Goal: Task Accomplishment & Management: Use online tool/utility

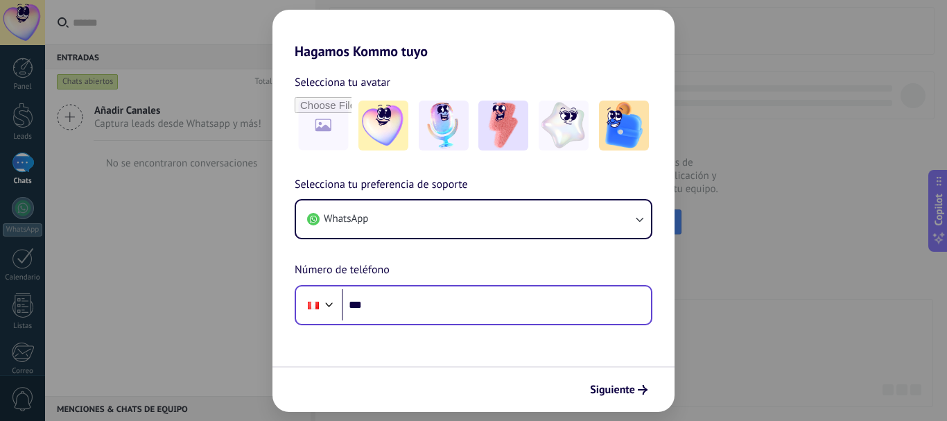
click at [460, 321] on div "Phone ***" at bounding box center [474, 305] width 358 height 40
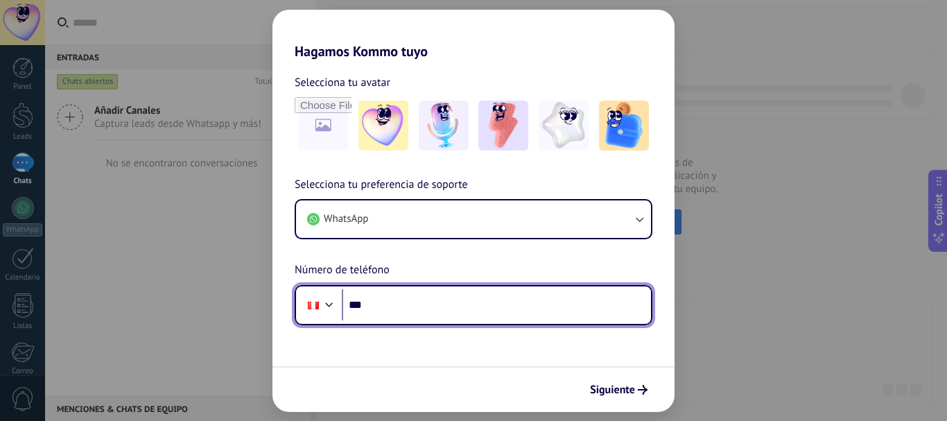
click at [463, 304] on input "***" at bounding box center [496, 305] width 309 height 32
type input "**********"
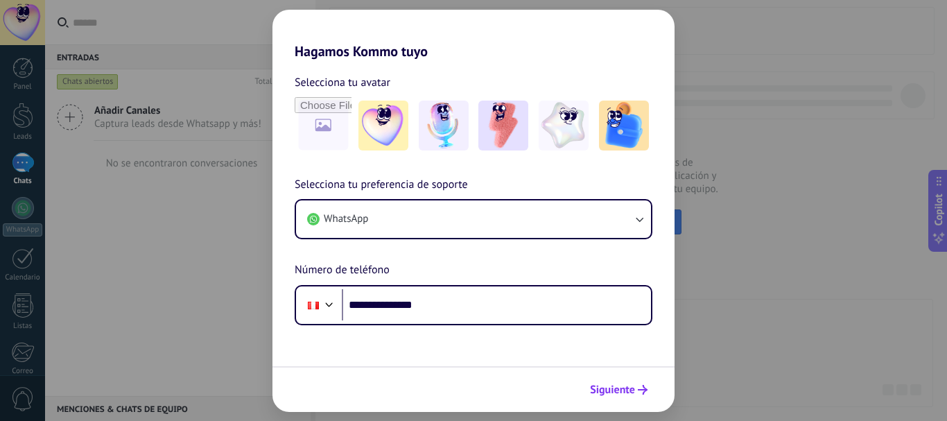
click at [602, 387] on span "Siguiente" at bounding box center [612, 390] width 45 height 10
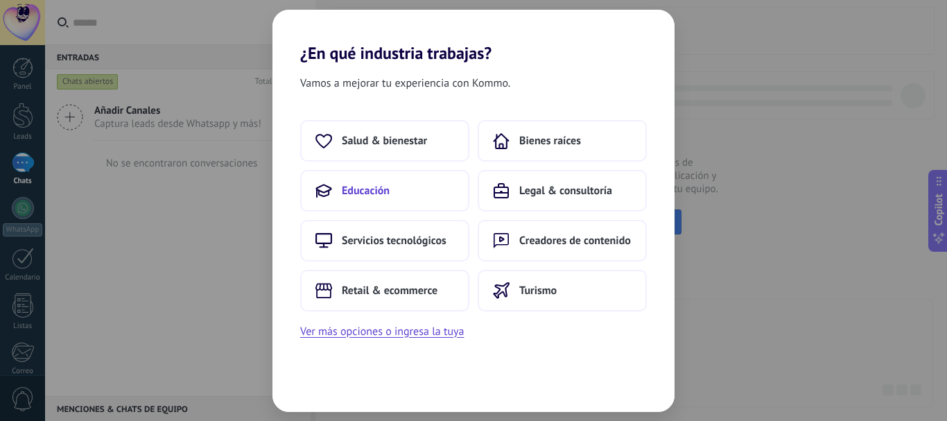
click at [335, 184] on button "Educación" at bounding box center [384, 191] width 169 height 42
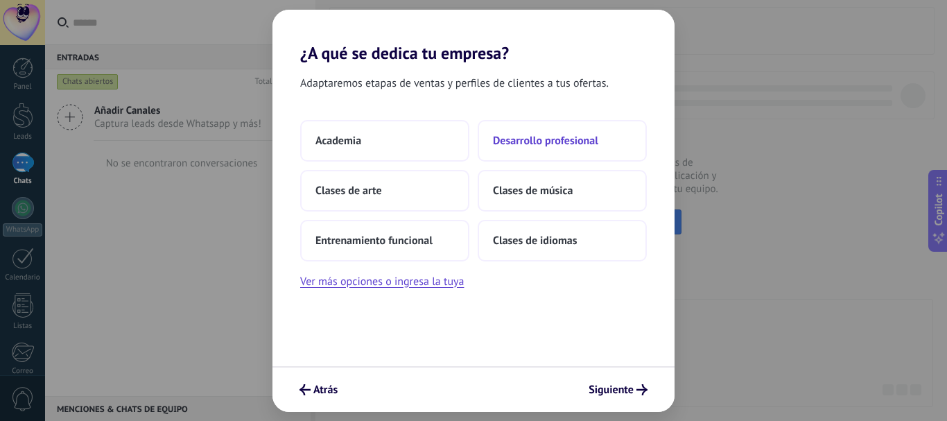
click at [574, 143] on span "Desarrollo profesional" at bounding box center [545, 141] width 105 height 14
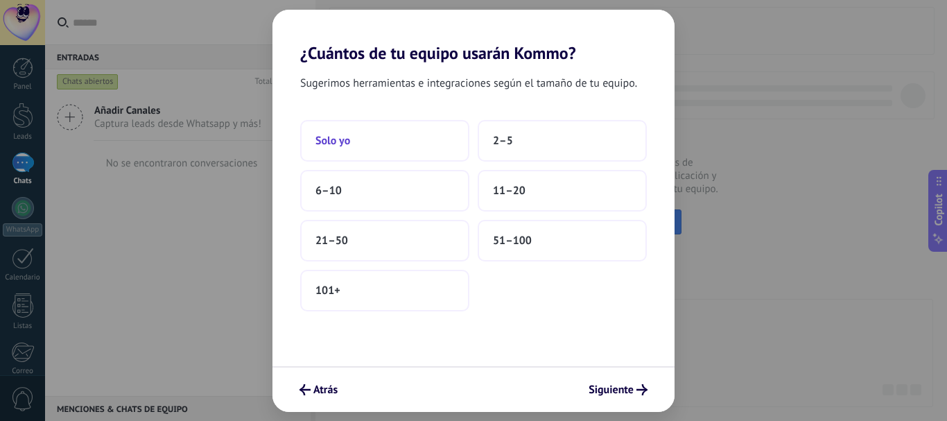
click at [444, 152] on button "Solo yo" at bounding box center [384, 141] width 169 height 42
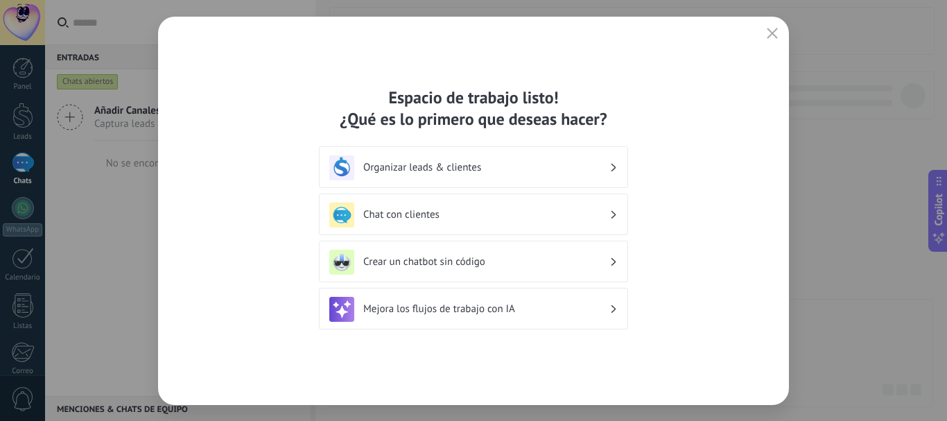
click at [556, 223] on div "Chat con clientes" at bounding box center [473, 214] width 288 height 25
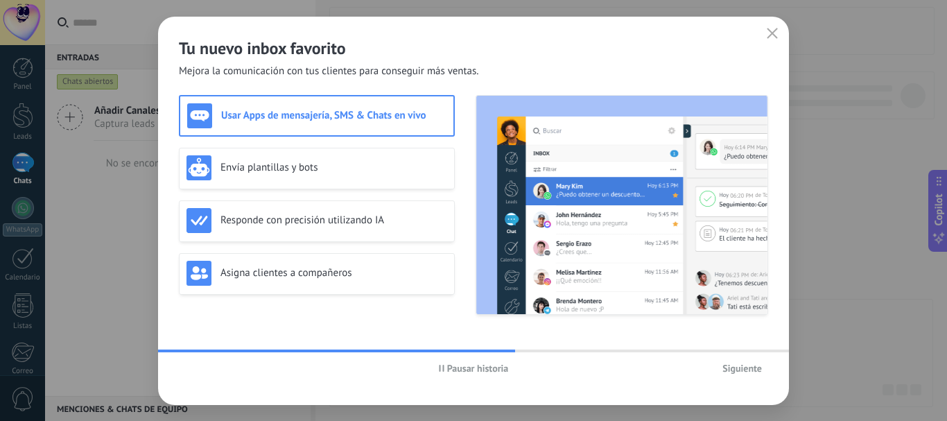
click at [555, 69] on div "Tu nuevo inbox favorito Mejora la comunicación con tus clientes para conseguir …" at bounding box center [473, 48] width 631 height 62
click at [390, 117] on h3 "Usar Apps de mensajería, SMS & Chats en vivo" at bounding box center [333, 115] width 225 height 13
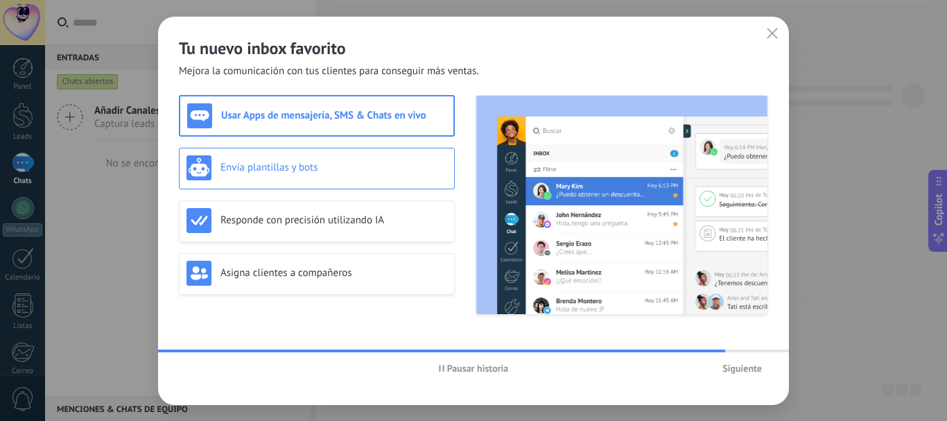
click at [329, 166] on h3 "Envía plantillas y bots" at bounding box center [333, 167] width 227 height 13
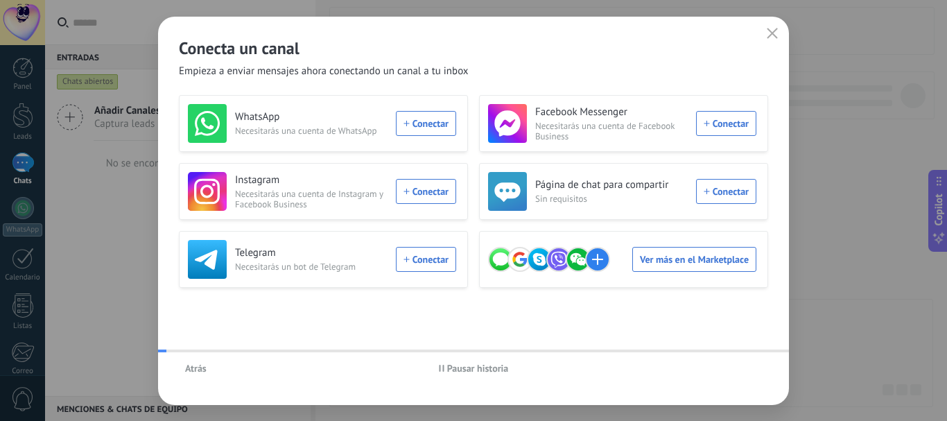
click at [338, 212] on div "Instagram Necesitarás una cuenta de Instagram y Facebook Business Conectar" at bounding box center [323, 191] width 289 height 57
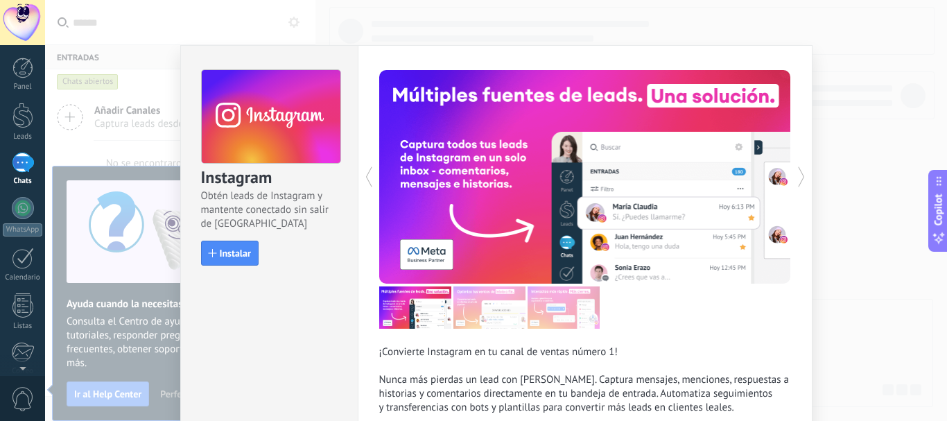
click at [852, 94] on div "Instagram Obtén leads de Instagram y mantente conectado sin salir de Kommo Inst…" at bounding box center [496, 210] width 902 height 421
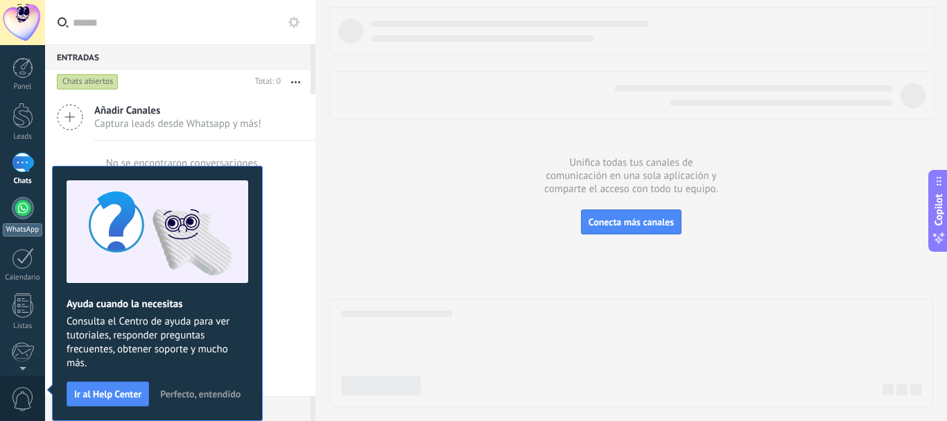
click at [6, 224] on div "WhatsApp" at bounding box center [23, 229] width 40 height 13
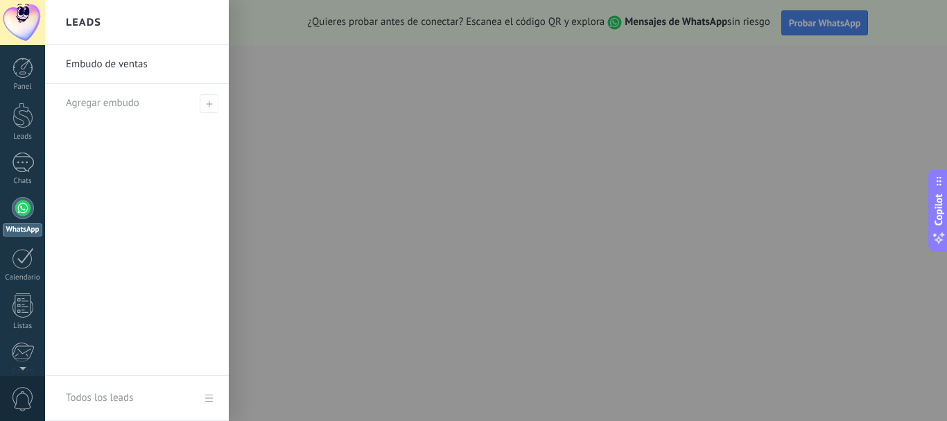
click at [588, 116] on div at bounding box center [518, 210] width 947 height 421
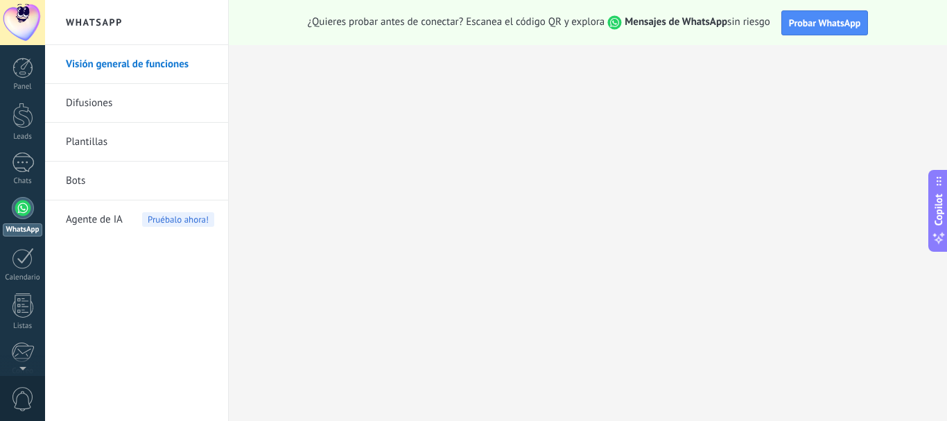
click at [138, 141] on link "Plantillas" at bounding box center [140, 142] width 148 height 39
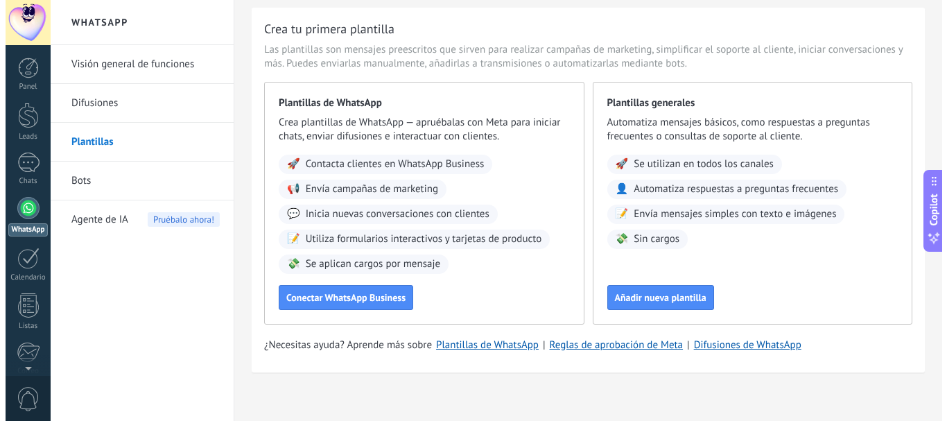
scroll to position [47, 0]
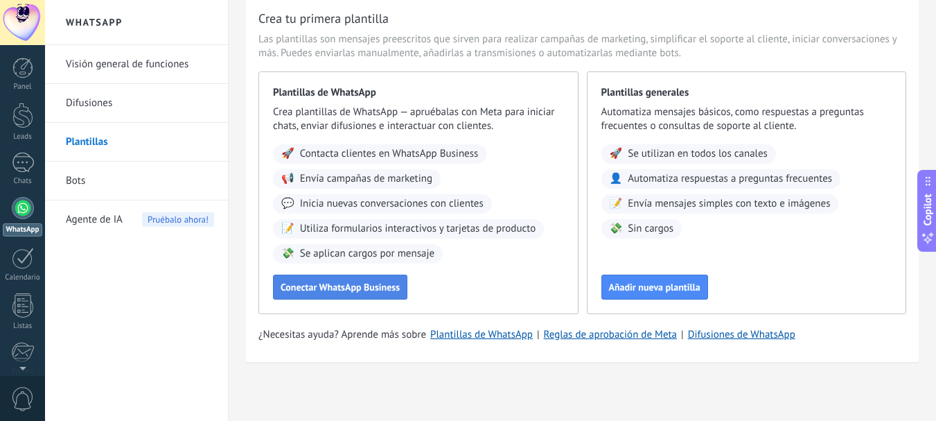
click at [353, 286] on span "Conectar WhatsApp Business" at bounding box center [340, 287] width 119 height 10
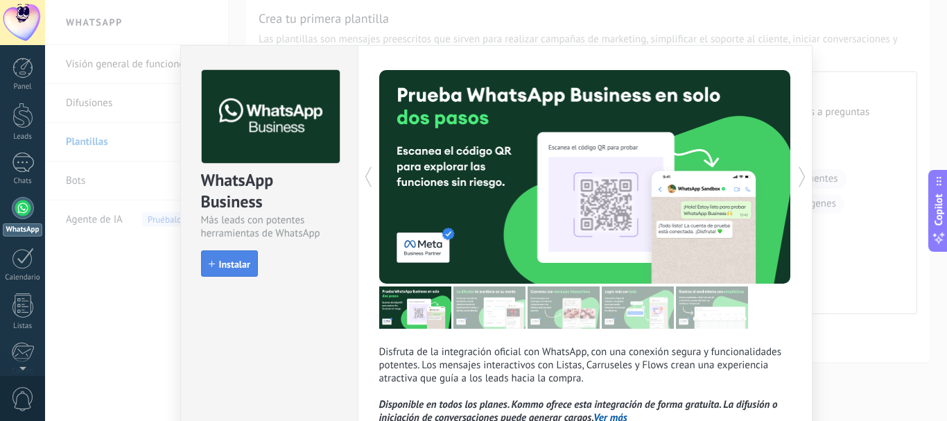
click at [242, 265] on span "Instalar" at bounding box center [234, 264] width 31 height 10
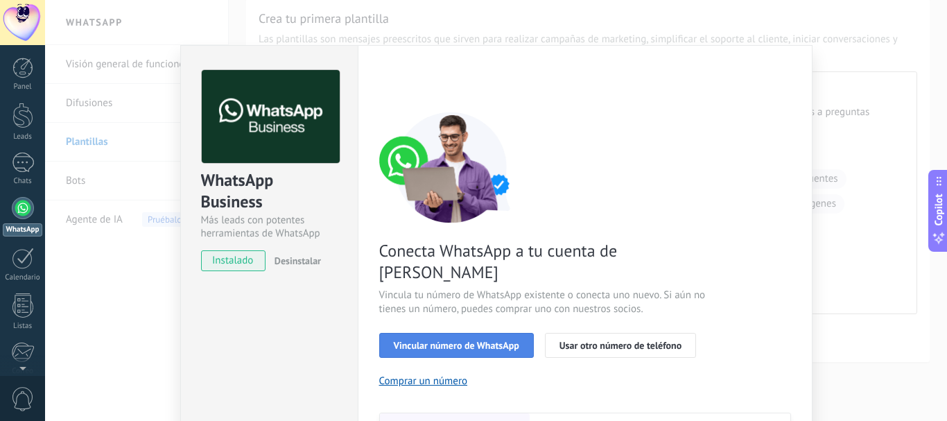
click at [462, 340] on span "Vincular número de WhatsApp" at bounding box center [456, 345] width 125 height 10
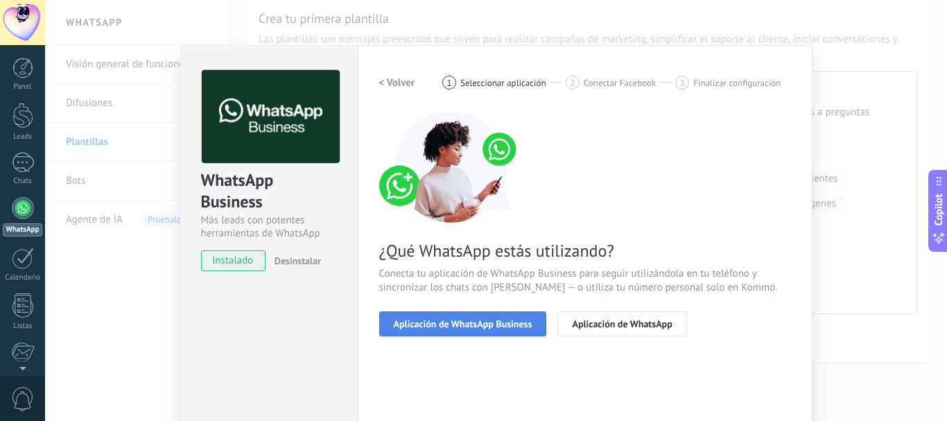
click at [530, 328] on button "Aplicación de WhatsApp Business" at bounding box center [463, 323] width 168 height 25
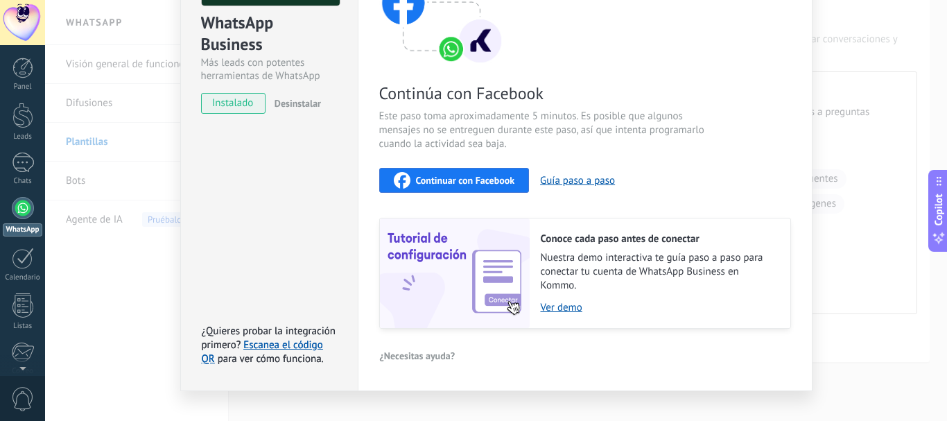
scroll to position [179, 0]
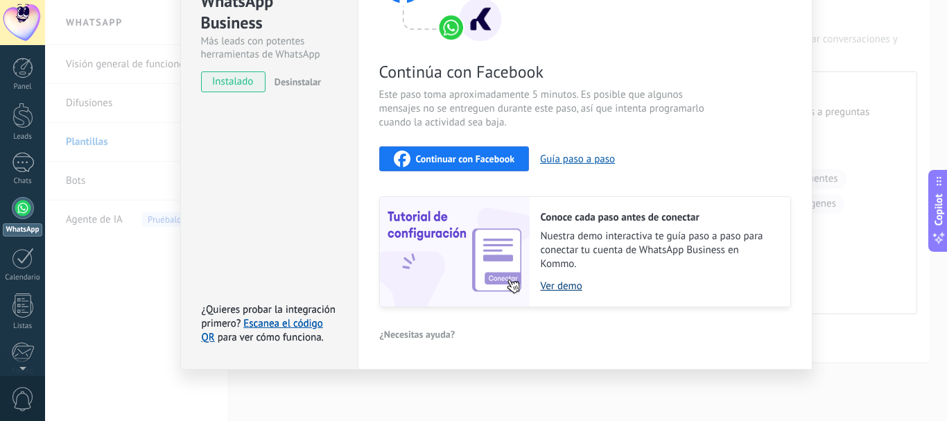
click at [556, 286] on link "Ver demo" at bounding box center [659, 285] width 236 height 13
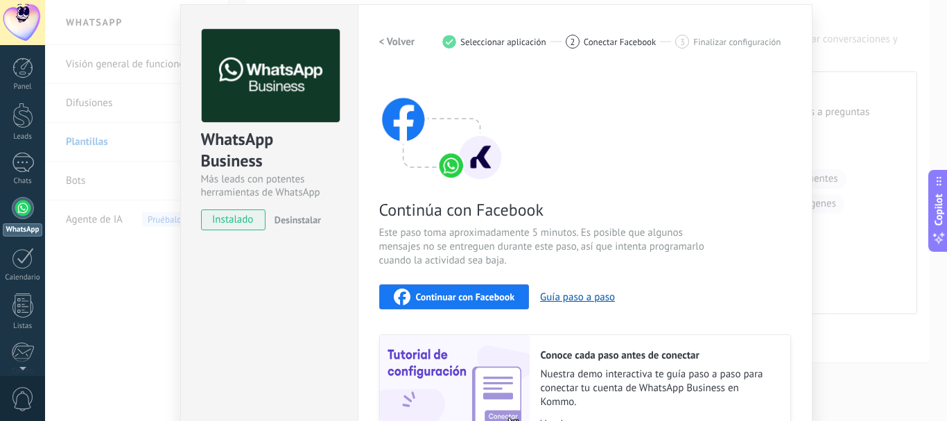
scroll to position [40, 0]
click at [481, 299] on span "Continuar con Facebook" at bounding box center [465, 297] width 99 height 10
drag, startPoint x: 558, startPoint y: 303, endPoint x: 506, endPoint y: 302, distance: 52.0
click at [506, 302] on div "Continuar con Facebook Guía paso a paso" at bounding box center [585, 297] width 412 height 25
click at [506, 302] on span "Continuar con Facebook" at bounding box center [465, 297] width 99 height 10
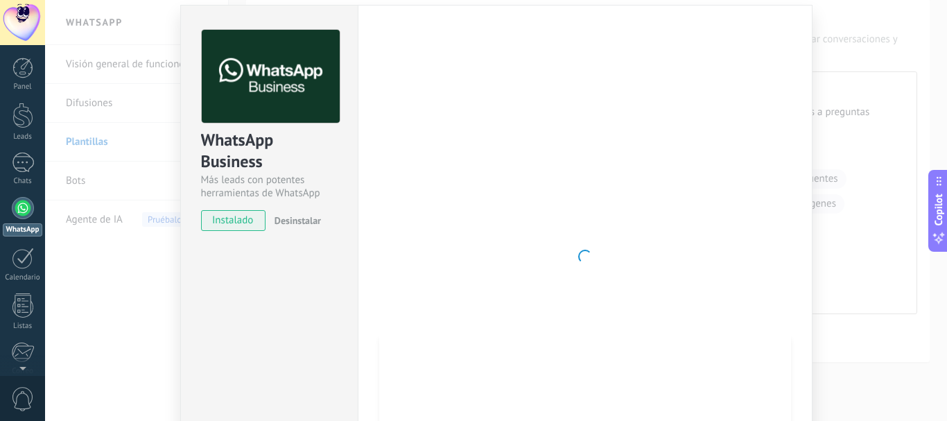
click at [573, 238] on div at bounding box center [585, 256] width 412 height 453
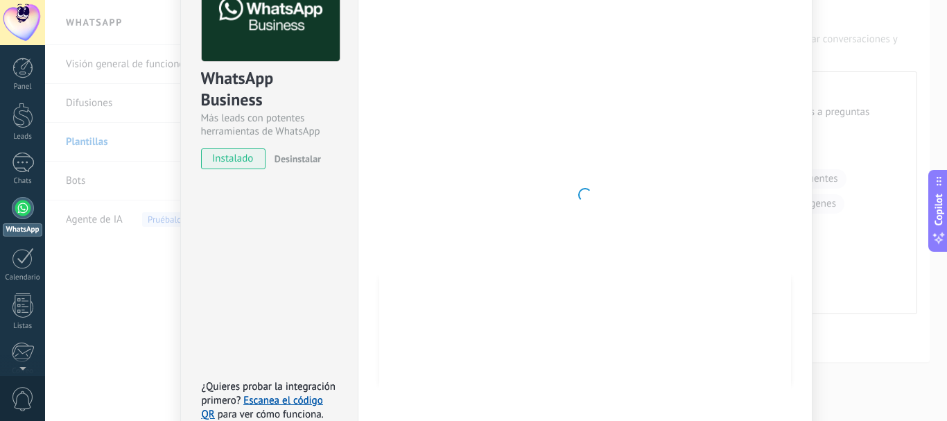
scroll to position [179, 0]
